Goal: Task Accomplishment & Management: Use online tool/utility

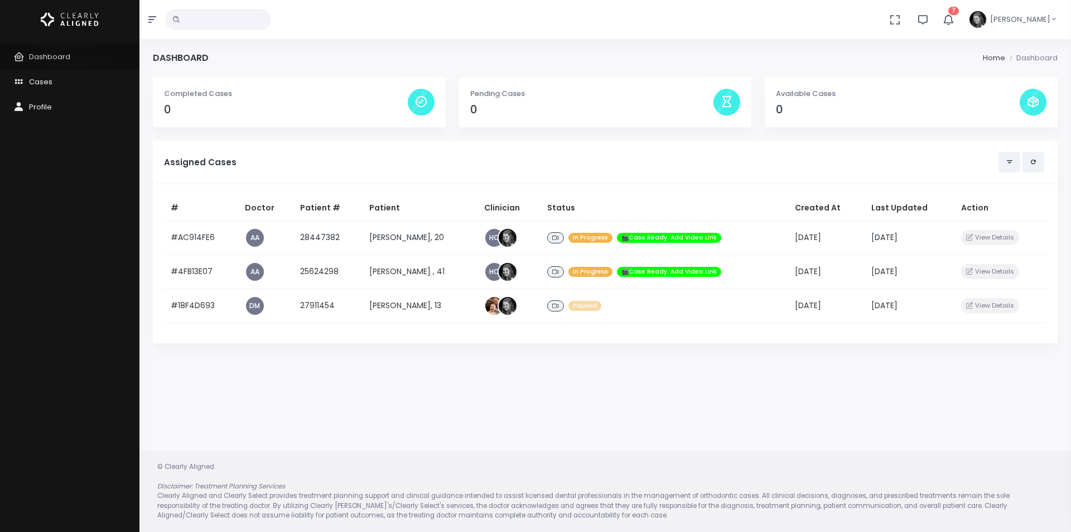
click at [66, 50] on link "Dashboard" at bounding box center [69, 57] width 139 height 25
click at [954, 19] on icon "button" at bounding box center [948, 19] width 12 height 12
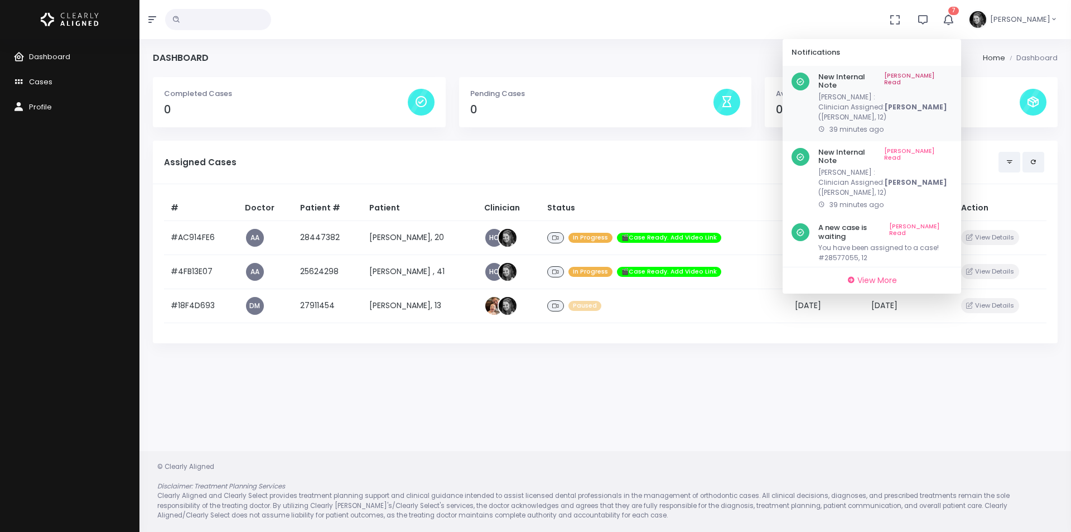
click at [934, 77] on link "[PERSON_NAME] Read" at bounding box center [918, 81] width 68 height 17
click at [943, 74] on link "[PERSON_NAME] Read" at bounding box center [918, 81] width 68 height 17
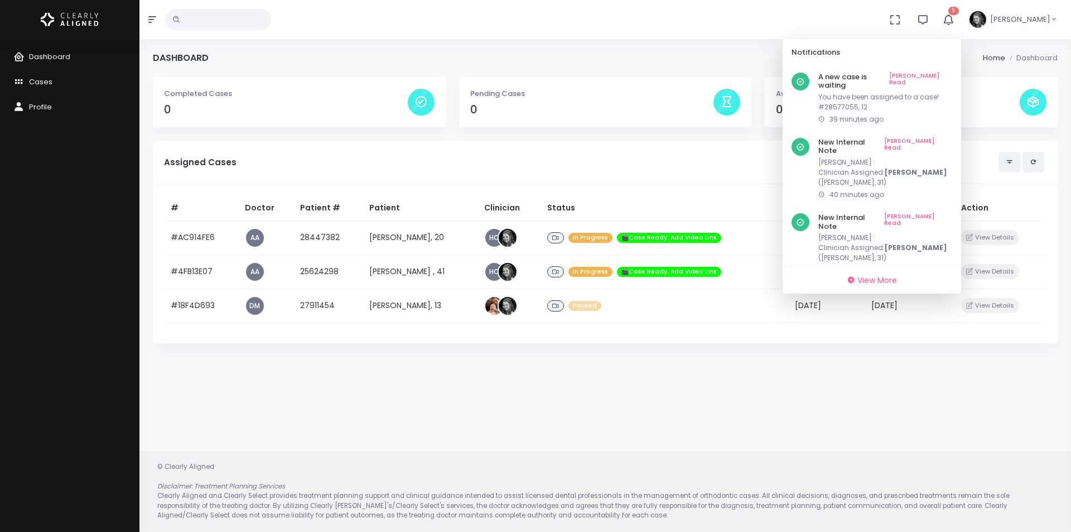
click at [943, 74] on link "[PERSON_NAME] Read" at bounding box center [920, 81] width 63 height 17
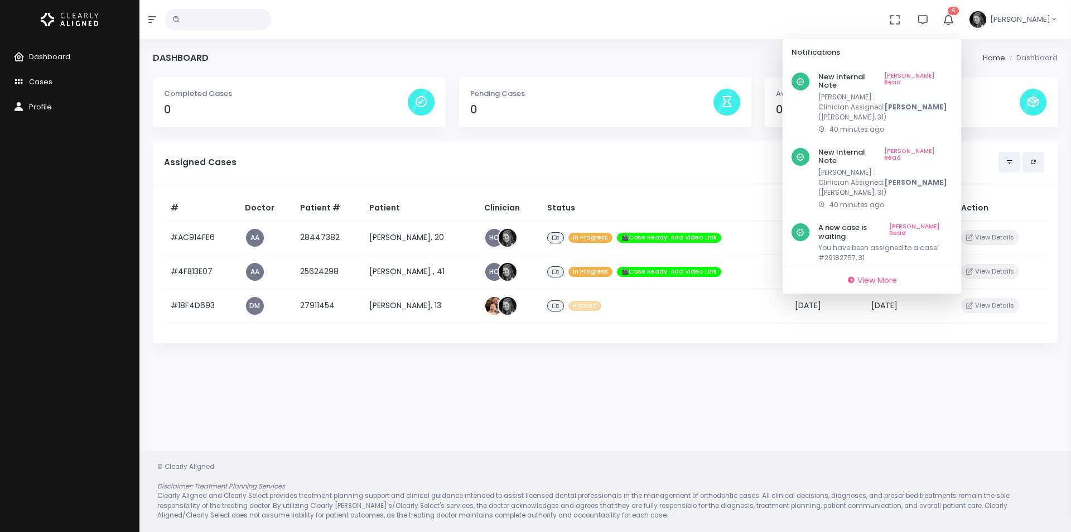
click at [943, 74] on link "[PERSON_NAME] Read" at bounding box center [918, 81] width 68 height 17
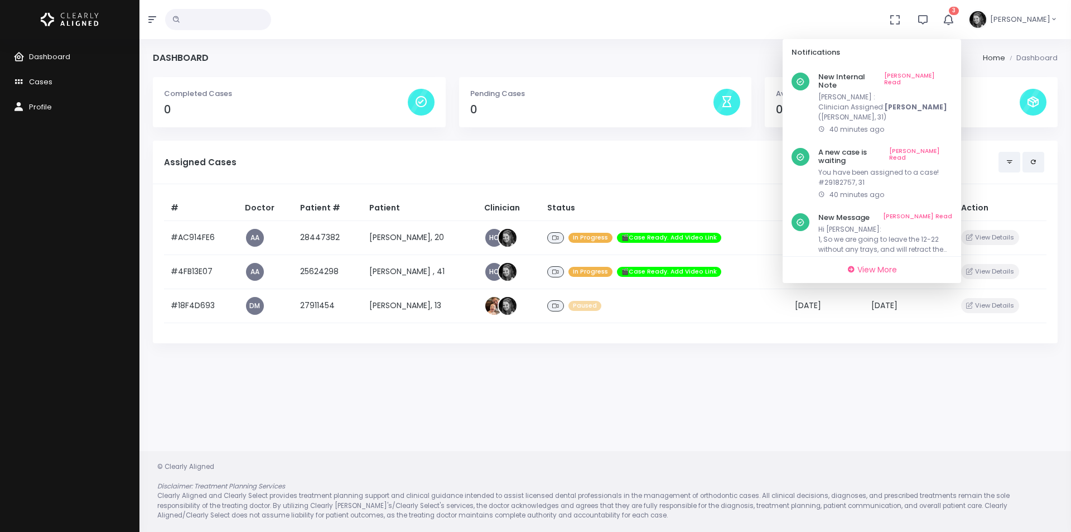
click at [943, 74] on link "[PERSON_NAME] Read" at bounding box center [918, 81] width 68 height 17
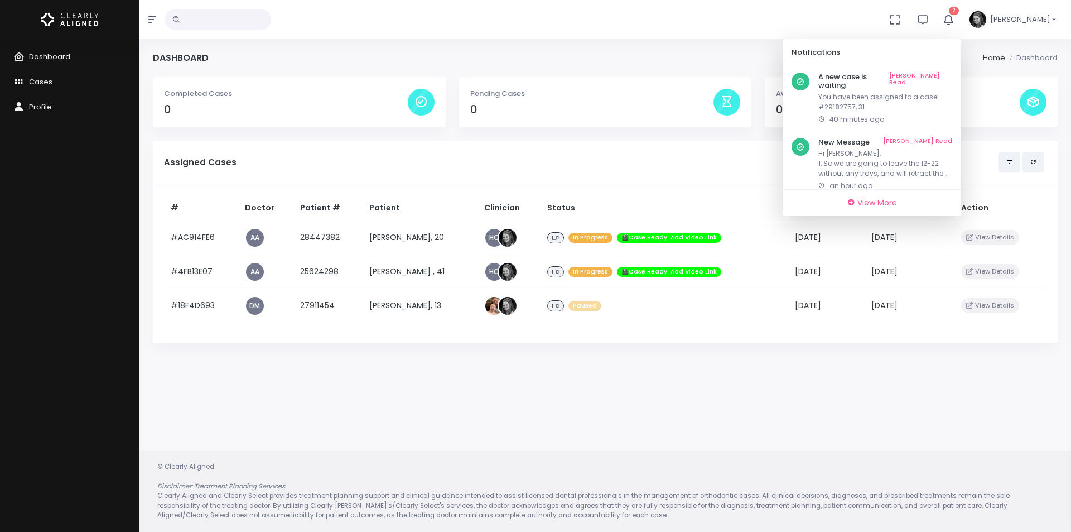
click at [943, 74] on link "[PERSON_NAME] Read" at bounding box center [920, 81] width 63 height 17
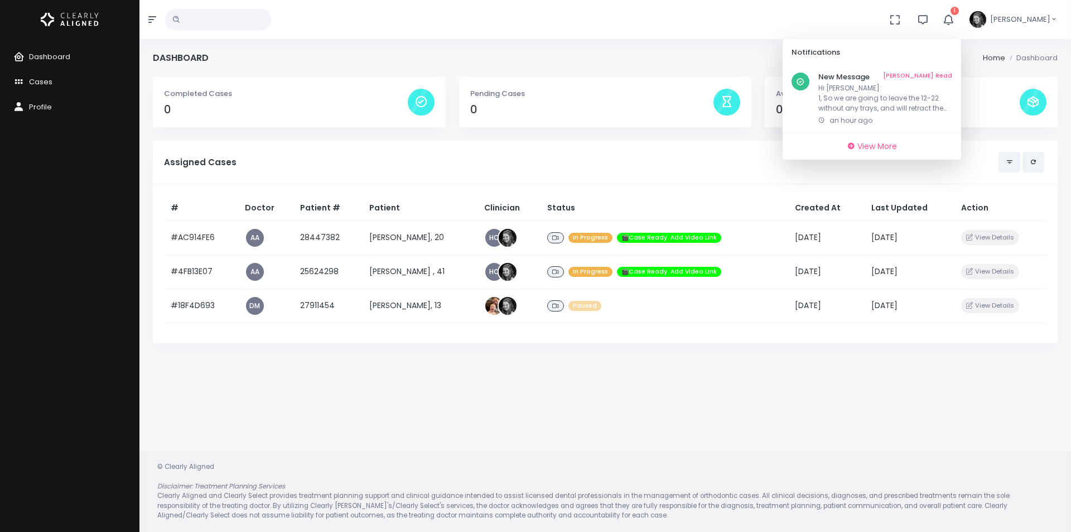
click at [861, 108] on p "Hi [PERSON_NAME]: 1, So we are going to leave the 12-22 without any trays, and …" at bounding box center [885, 98] width 134 height 30
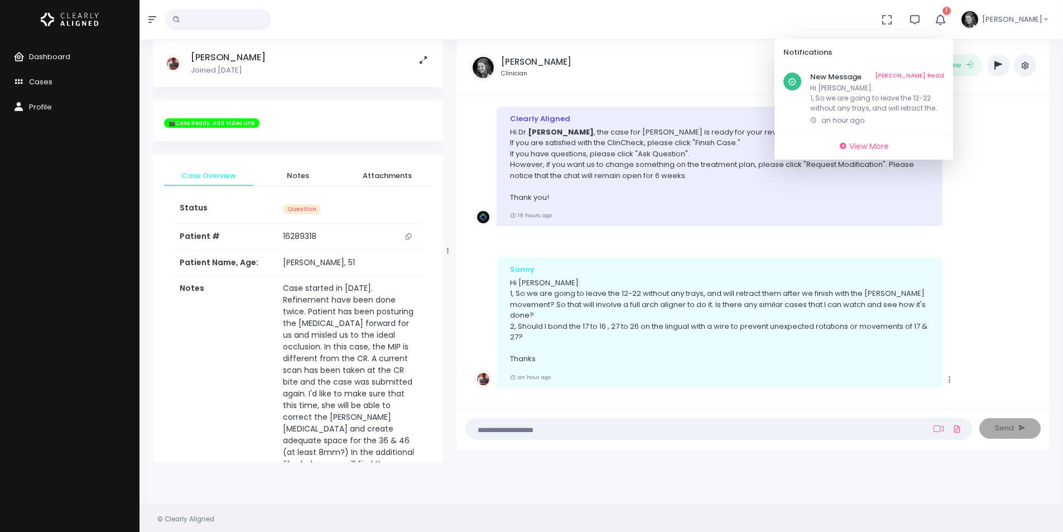
scroll to position [56, 0]
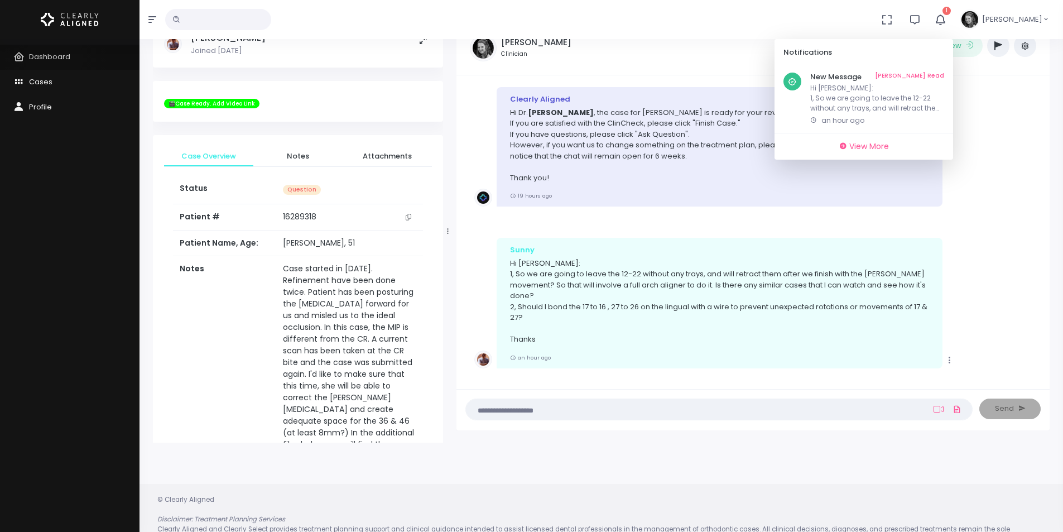
click at [54, 59] on span "Dashboard" at bounding box center [49, 56] width 41 height 11
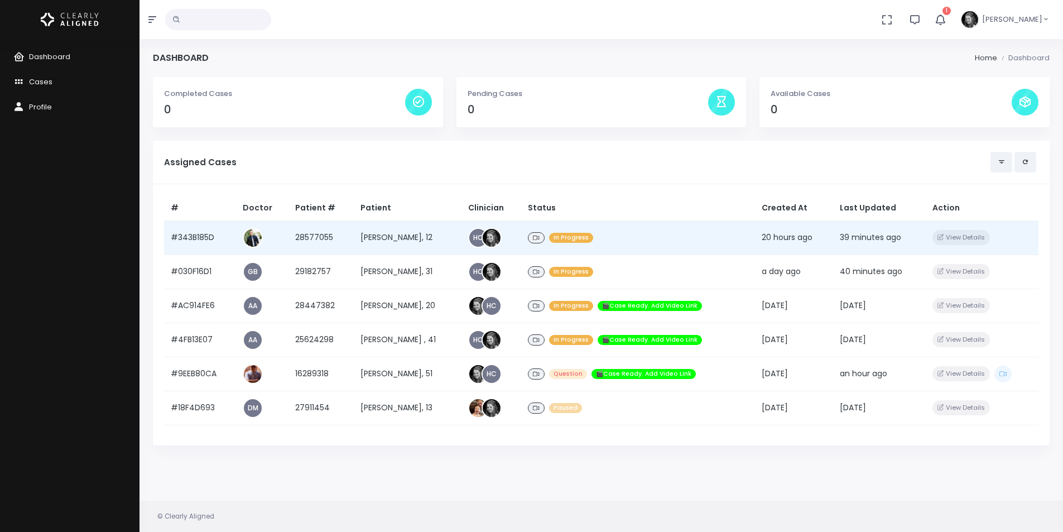
click at [195, 234] on td "#343B185D" at bounding box center [200, 237] width 72 height 34
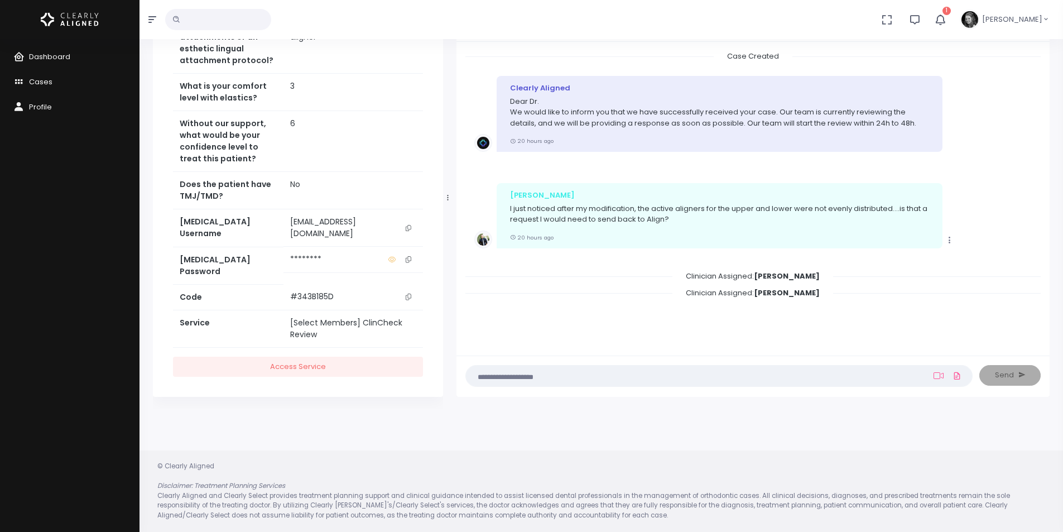
scroll to position [519, 0]
click at [406, 229] on icon "scrollable content" at bounding box center [408, 226] width 6 height 6
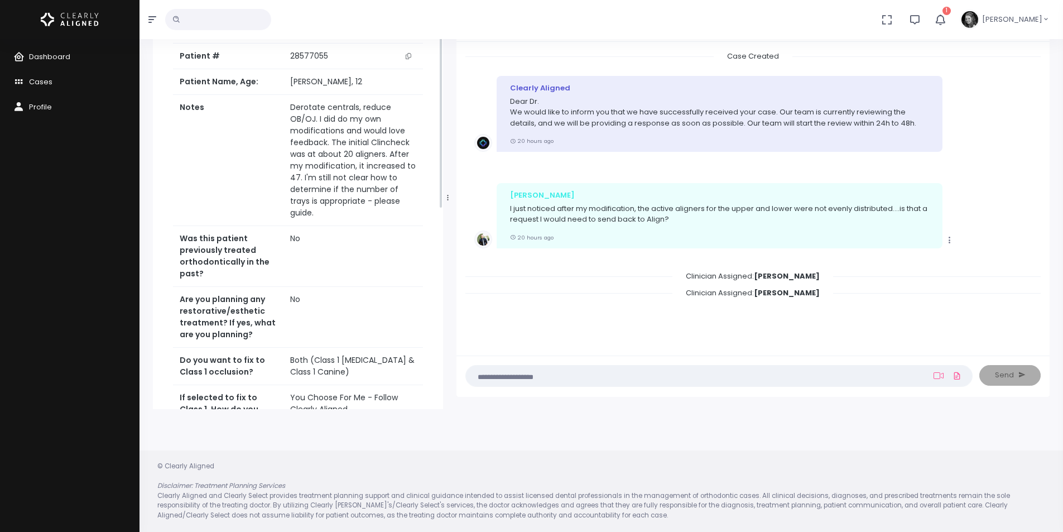
scroll to position [0, 0]
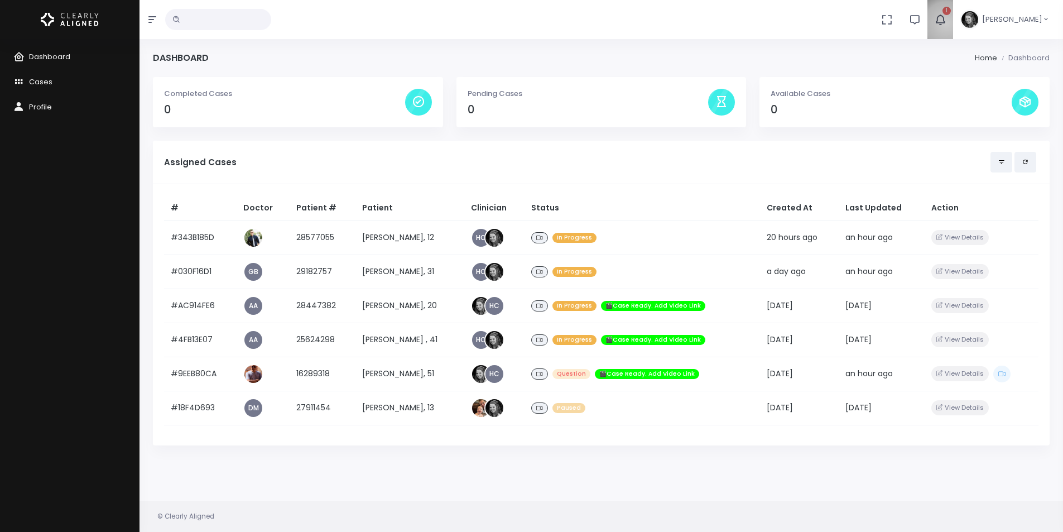
click at [953, 23] on button "1" at bounding box center [940, 19] width 26 height 39
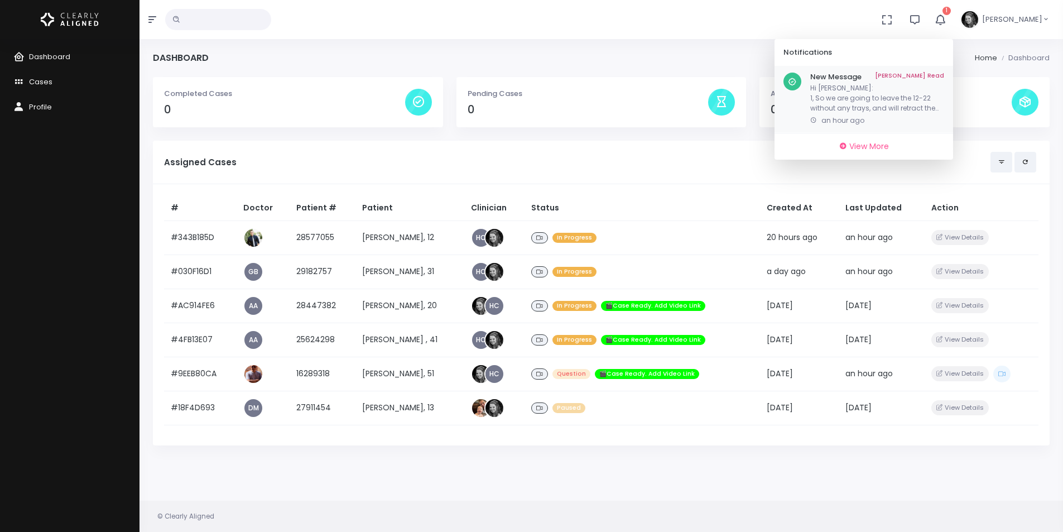
click at [944, 71] on div "New Message Mark As Read Hi [PERSON_NAME]: 1, So we are going to leave the 12-2…" at bounding box center [863, 99] width 178 height 67
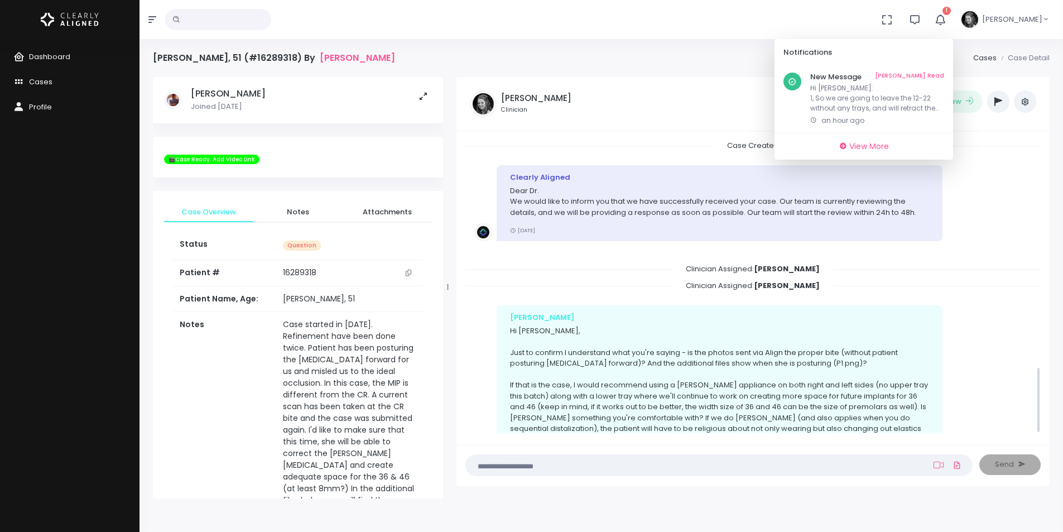
scroll to position [989, 0]
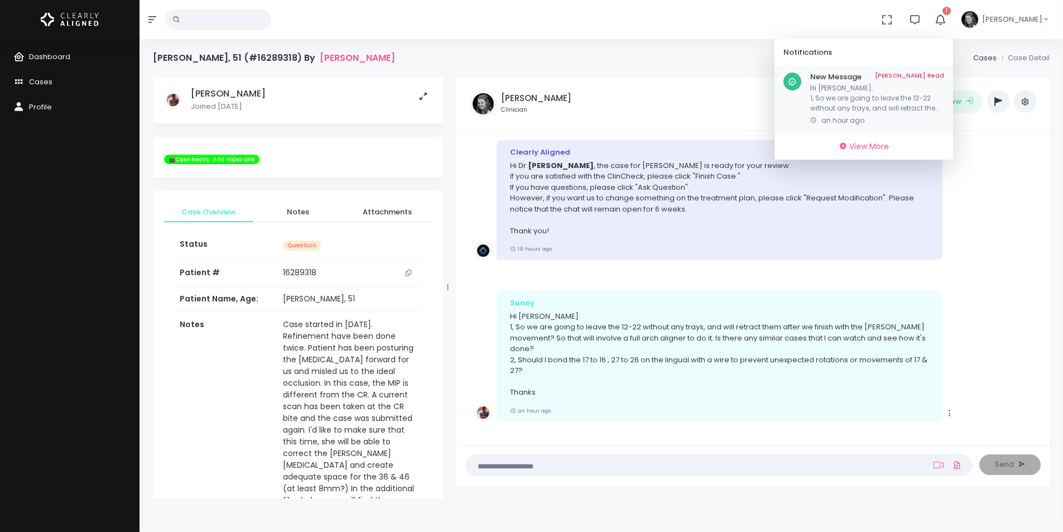
click at [943, 78] on link "[PERSON_NAME] Read" at bounding box center [909, 77] width 69 height 9
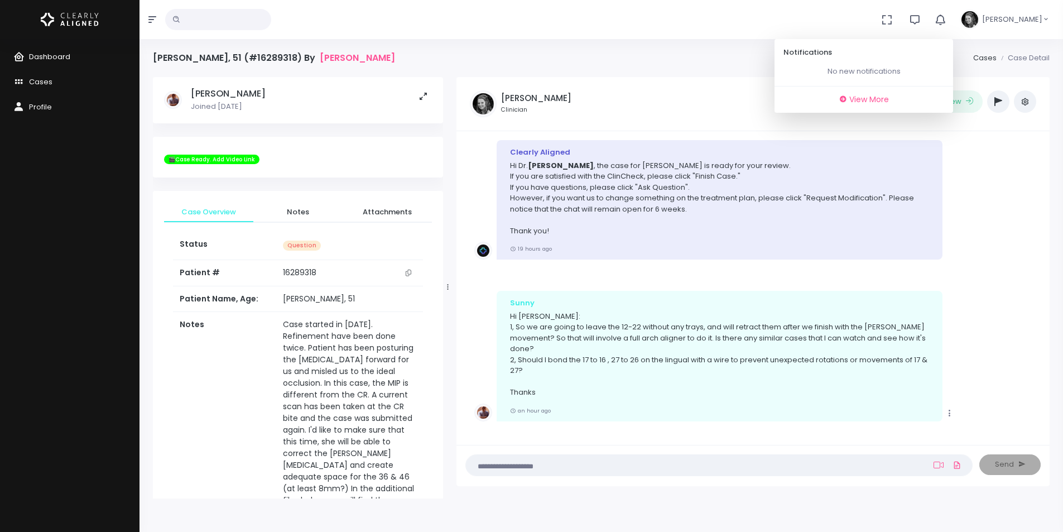
click at [76, 59] on link "Dashboard" at bounding box center [69, 57] width 139 height 25
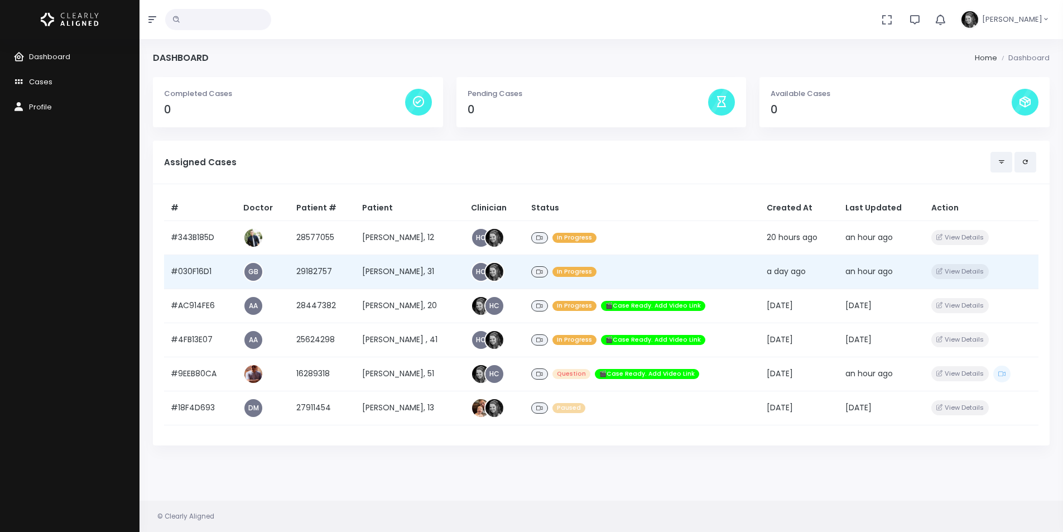
click at [405, 268] on td "[PERSON_NAME], 31" at bounding box center [409, 271] width 109 height 34
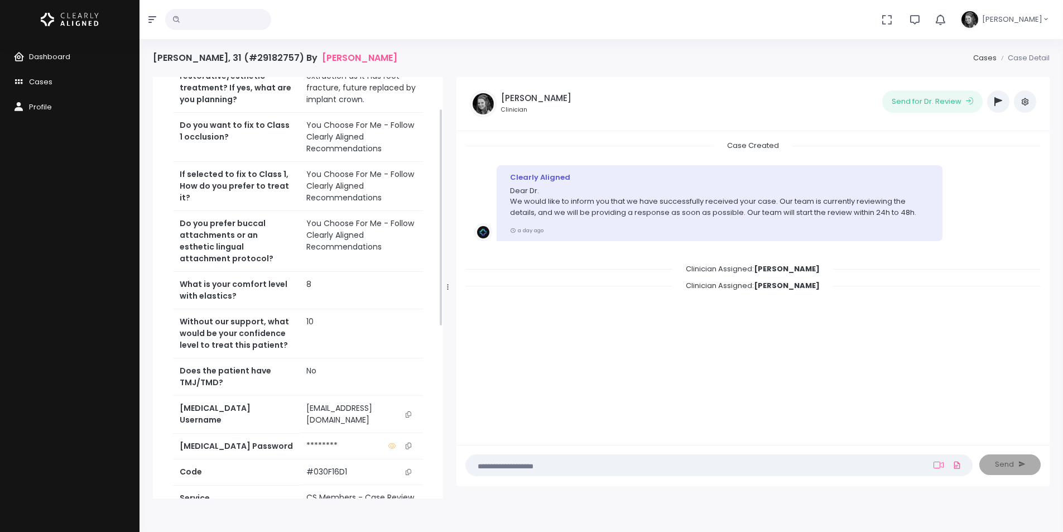
scroll to position [335, 0]
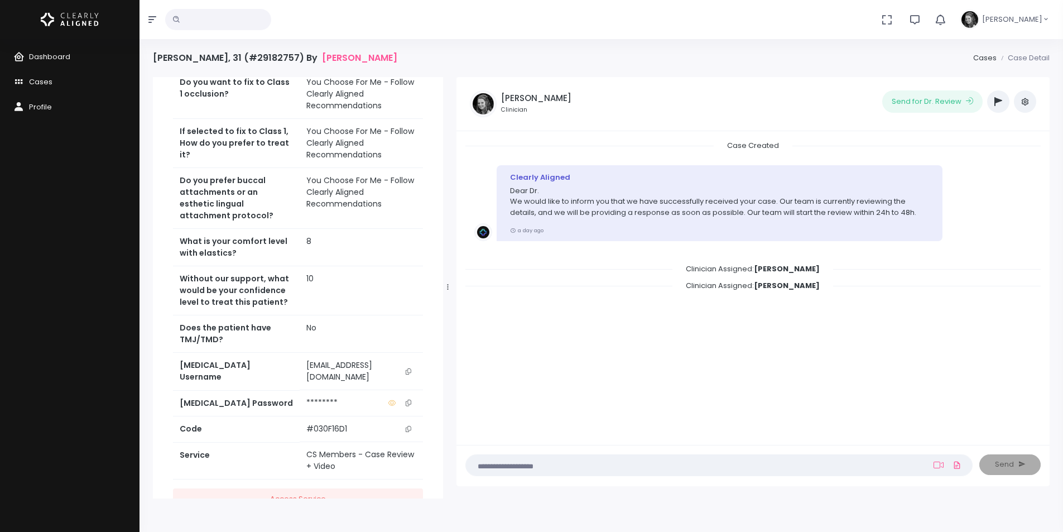
click at [411, 374] on icon "scrollable content" at bounding box center [408, 371] width 6 height 6
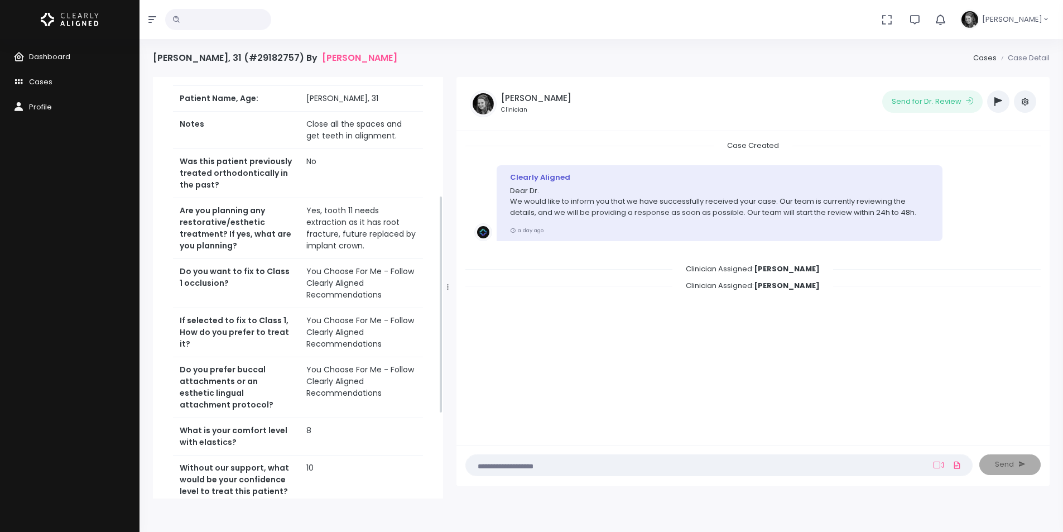
scroll to position [56, 0]
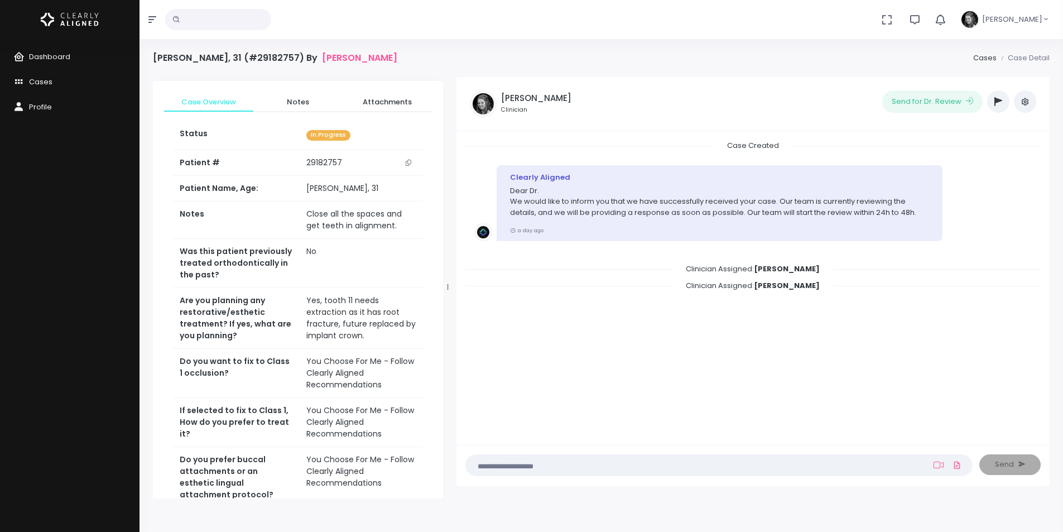
drag, startPoint x: 404, startPoint y: 163, endPoint x: 395, endPoint y: 153, distance: 14.2
click at [404, 163] on button "scrollable content" at bounding box center [408, 163] width 16 height 12
click at [57, 59] on span "Dashboard" at bounding box center [49, 56] width 41 height 11
